Goal: Information Seeking & Learning: Learn about a topic

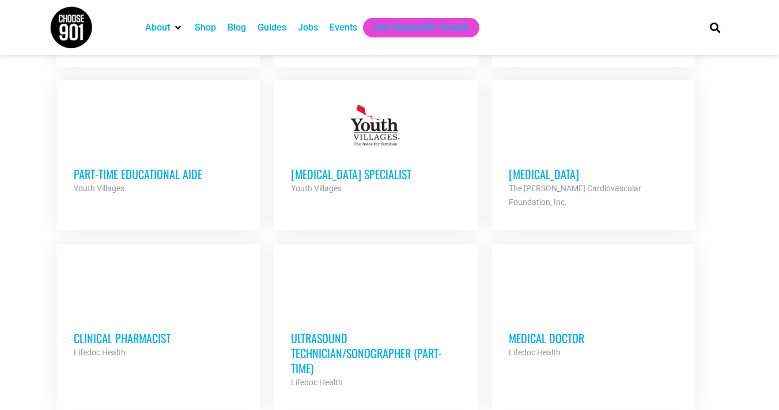
scroll to position [807, 0]
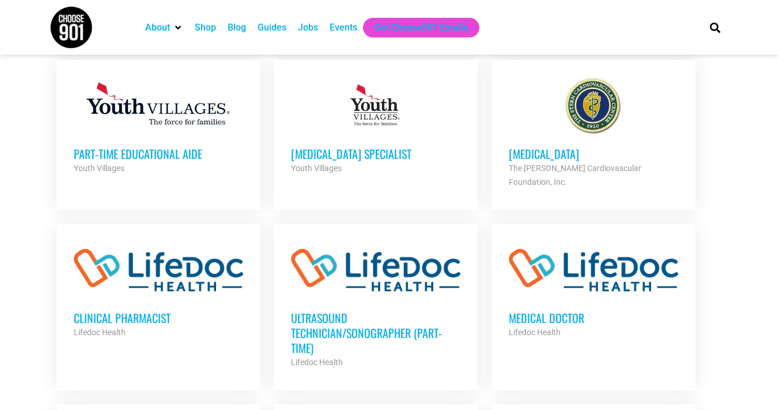
click at [176, 157] on h3 "Part-Time Educational Aide" at bounding box center [158, 153] width 169 height 15
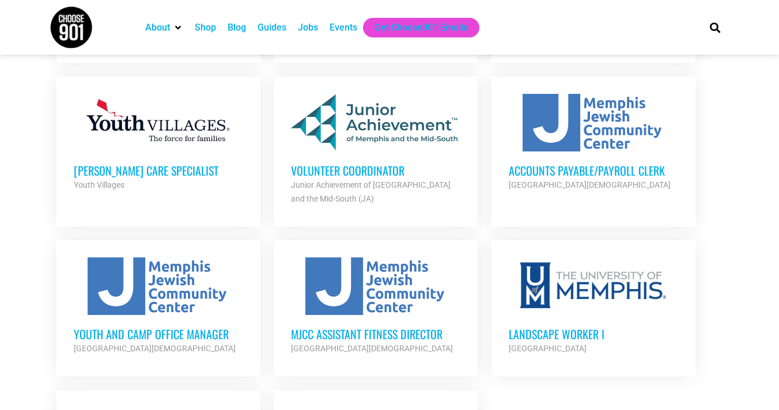
scroll to position [1153, 0]
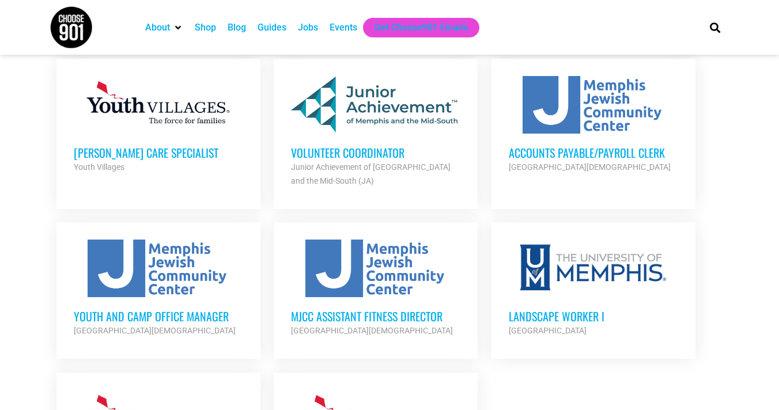
click at [365, 145] on h3 "Volunteer Coordinator" at bounding box center [375, 152] width 169 height 15
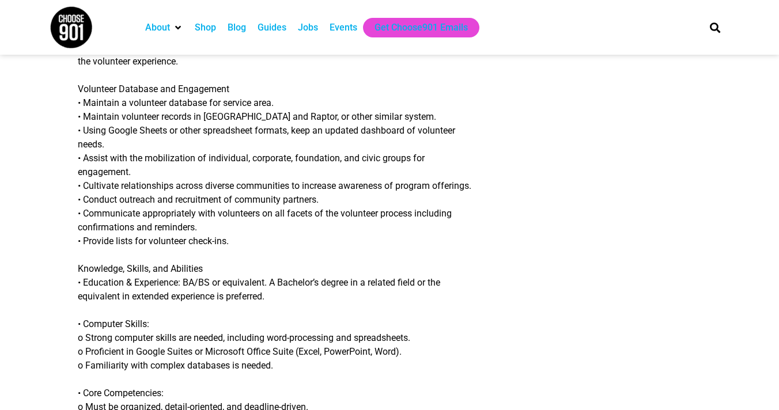
scroll to position [980, 0]
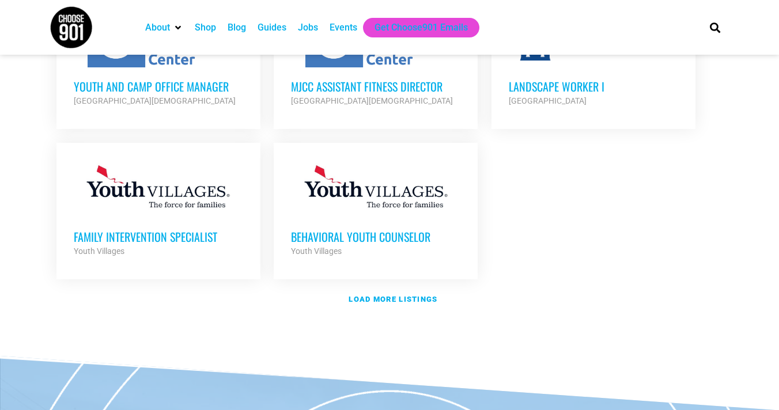
scroll to position [1384, 0]
click at [356, 286] on link "Load more listings" at bounding box center [390, 299] width 680 height 27
